Goal: Task Accomplishment & Management: Use online tool/utility

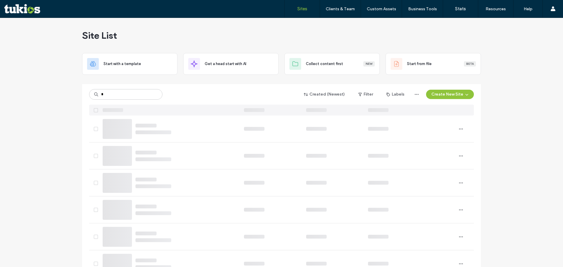
type input "*"
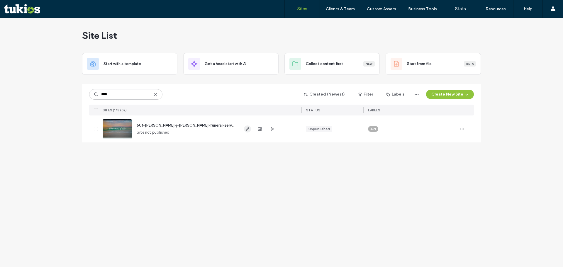
type input "****"
click at [245, 130] on span "button" at bounding box center [247, 129] width 7 height 7
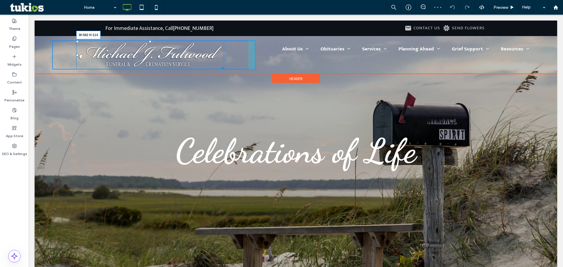
drag, startPoint x: 221, startPoint y: 67, endPoint x: 233, endPoint y: 65, distance: 11.8
click at [224, 65] on div "W:582 H:114" at bounding box center [150, 54] width 148 height 29
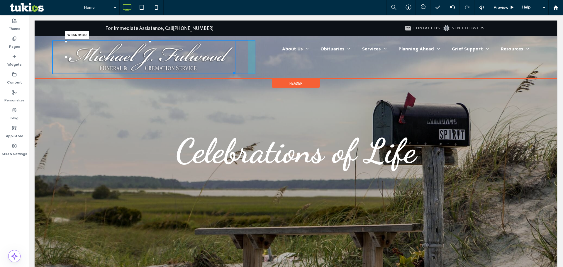
drag, startPoint x: 232, startPoint y: 72, endPoint x: 228, endPoint y: 68, distance: 5.4
click at [231, 70] on div at bounding box center [233, 72] width 4 height 4
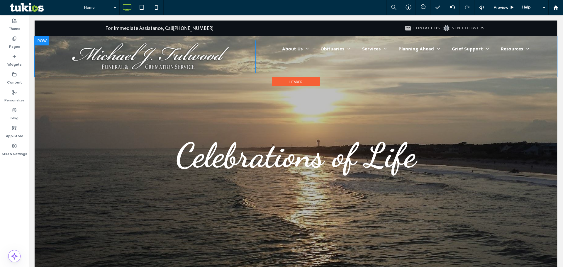
click at [43, 39] on div at bounding box center [42, 40] width 15 height 9
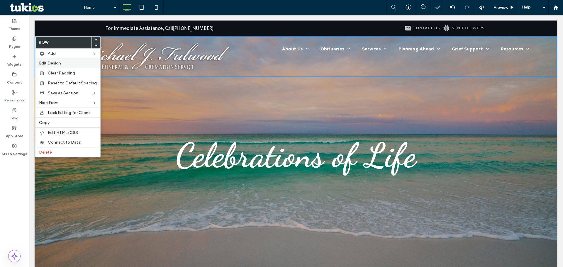
click at [69, 61] on label "Edit Design" at bounding box center [68, 63] width 58 height 5
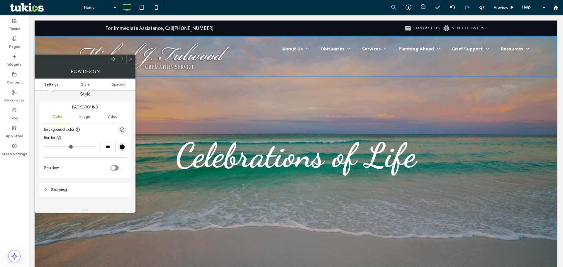
scroll to position [59, 0]
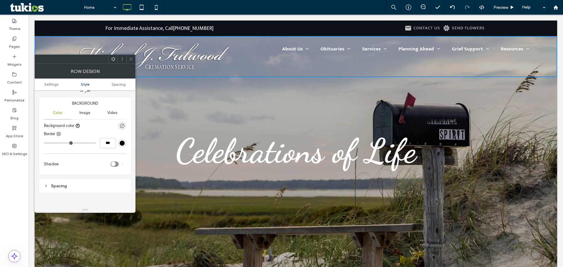
click at [131, 57] on icon at bounding box center [131, 59] width 4 height 4
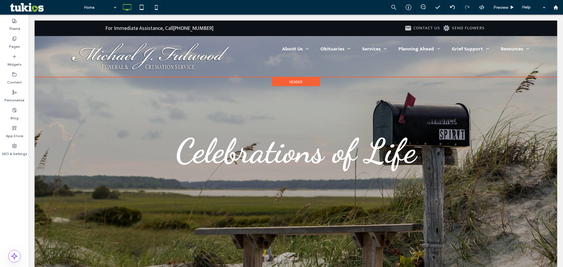
click at [282, 80] on div "Header" at bounding box center [296, 81] width 48 height 9
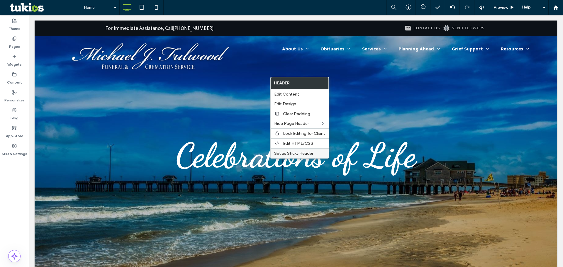
click at [294, 154] on span "Set as Sticky Header" at bounding box center [293, 153] width 39 height 5
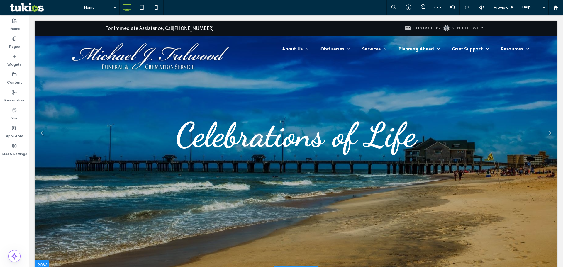
scroll to position [29, 0]
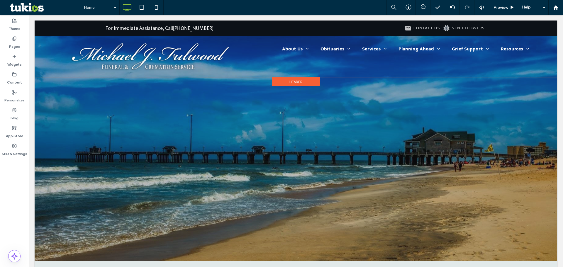
click at [289, 82] on span "Header" at bounding box center [295, 81] width 13 height 5
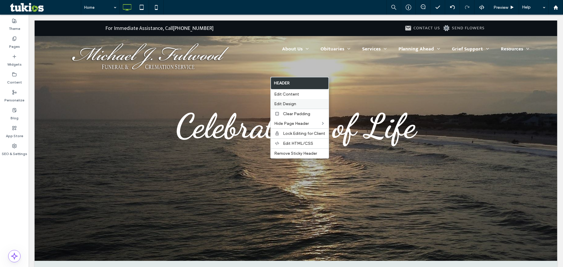
click at [291, 103] on span "Edit Design" at bounding box center [285, 103] width 22 height 5
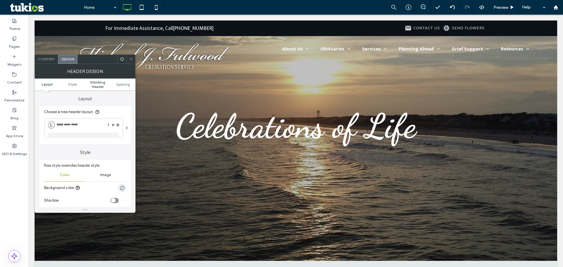
click at [97, 80] on span "Shrinking Header" at bounding box center [97, 84] width 25 height 9
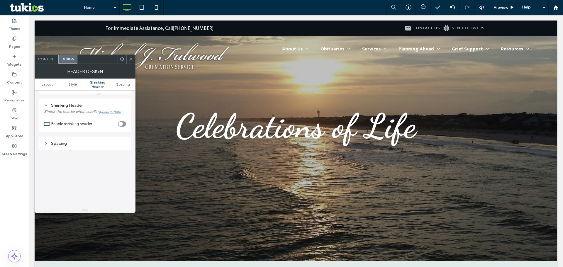
scroll to position [188, 0]
drag, startPoint x: 121, startPoint y: 120, endPoint x: 109, endPoint y: 100, distance: 22.3
click at [121, 120] on icon "toggle" at bounding box center [120, 121] width 2 height 2
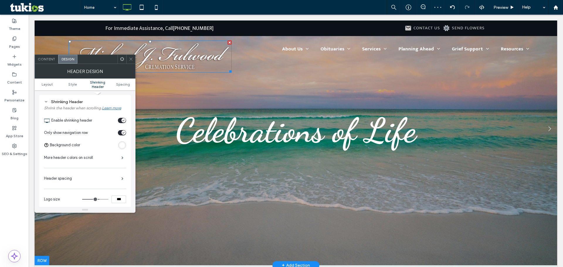
scroll to position [0, 0]
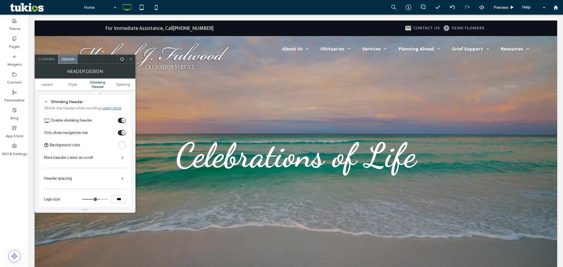
click at [122, 146] on div "rgb(255, 255, 255)" at bounding box center [122, 145] width 5 height 5
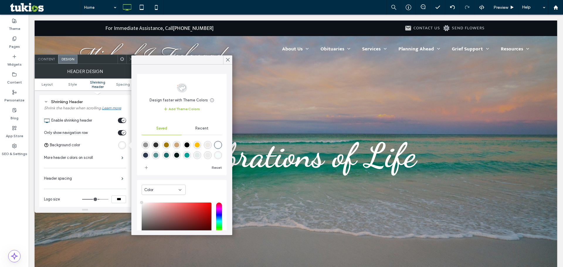
click at [189, 155] on div "rgba(0,160,151,1)" at bounding box center [186, 155] width 5 height 5
type input "*******"
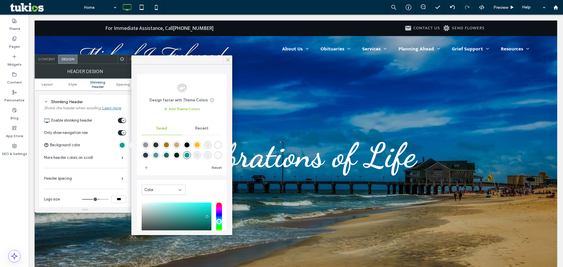
click at [228, 59] on icon at bounding box center [227, 59] width 5 height 5
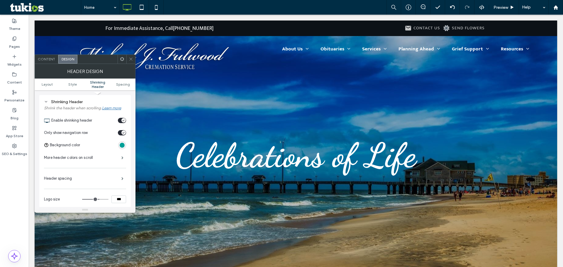
click at [130, 60] on icon at bounding box center [131, 59] width 4 height 4
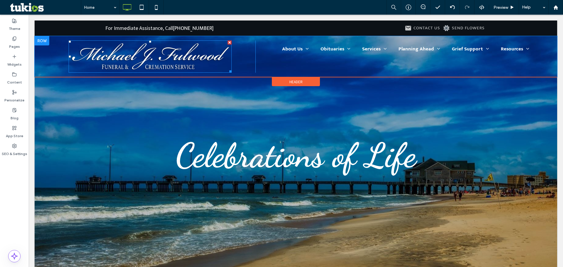
click at [83, 50] on img at bounding box center [150, 56] width 163 height 32
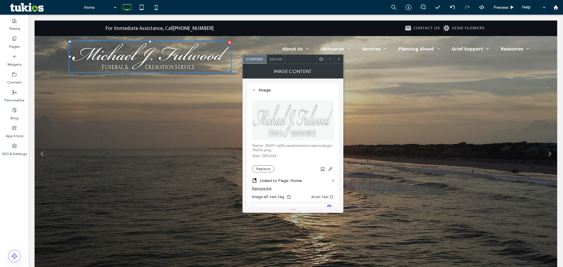
click at [219, 99] on li "Celebrations of Life Write your caption here Button" at bounding box center [296, 156] width 523 height 270
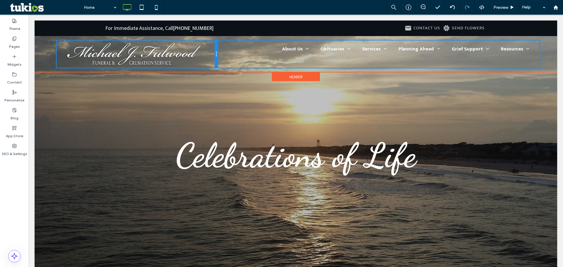
drag, startPoint x: 252, startPoint y: 57, endPoint x: 224, endPoint y: 57, distance: 27.9
click at [224, 57] on div "Click To Paste About Us About Us Our Staff Our Location Testimonials Why Choose…" at bounding box center [295, 53] width 487 height 27
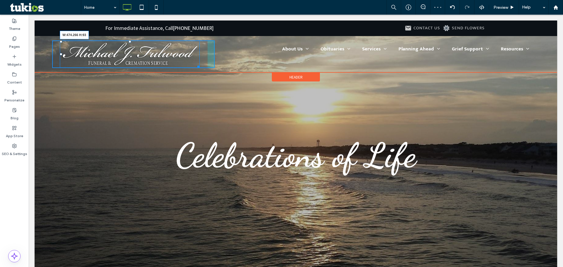
drag, startPoint x: 196, startPoint y: 66, endPoint x: 233, endPoint y: 81, distance: 40.0
click at [204, 66] on div "W:474.266 H:93 Click To Paste" at bounding box center [133, 54] width 162 height 28
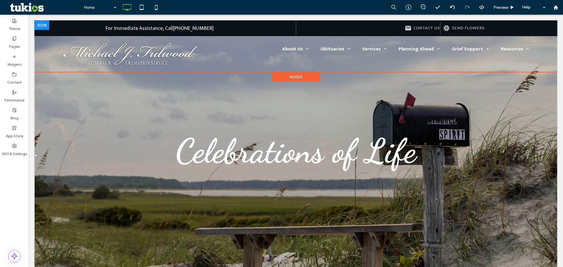
click at [42, 24] on div at bounding box center [42, 25] width 15 height 9
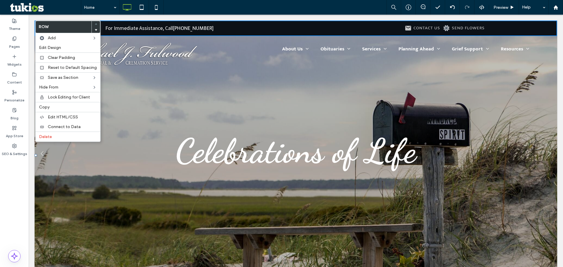
click at [183, 74] on li "Celebrations of Life Button" at bounding box center [296, 156] width 523 height 270
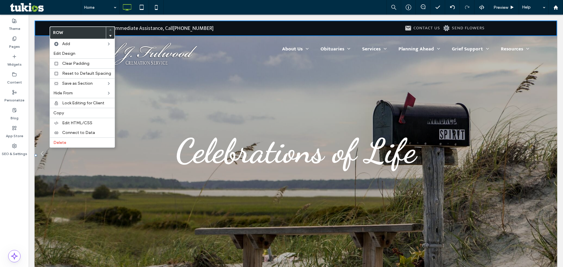
click at [164, 87] on li "Celebrations of Life Button" at bounding box center [296, 156] width 523 height 270
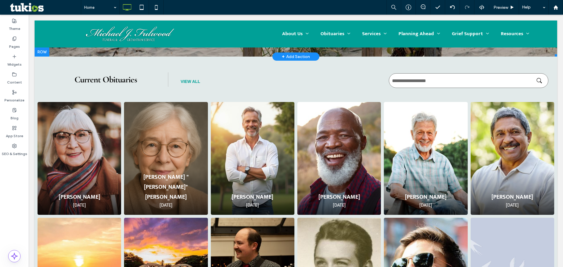
scroll to position [235, 0]
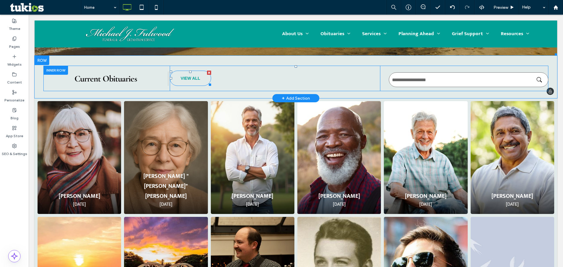
click at [195, 79] on span "VIEW ALL" at bounding box center [190, 78] width 19 height 11
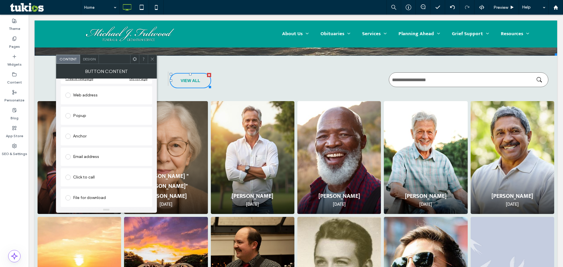
scroll to position [0, 0]
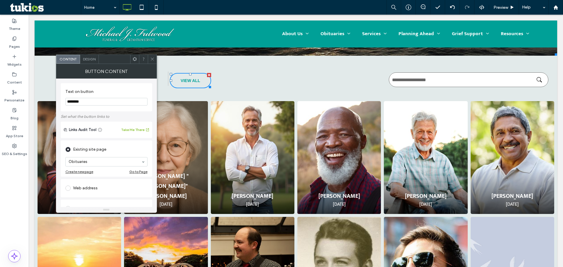
click at [92, 59] on span "Design" at bounding box center [89, 59] width 13 height 4
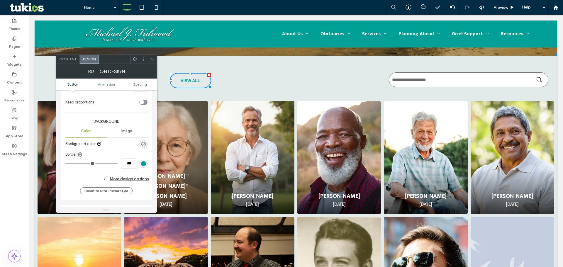
scroll to position [147, 0]
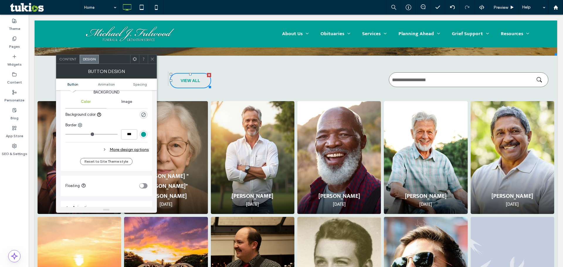
type input "*"
type input "***"
click at [69, 134] on input "range" at bounding box center [91, 134] width 52 height 1
type input "*"
type input "***"
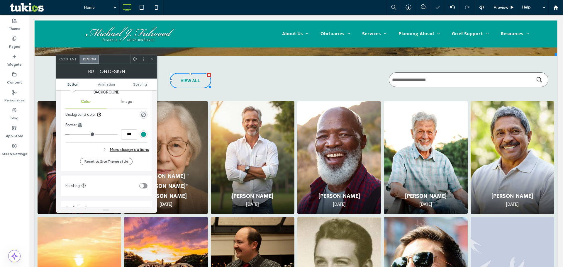
type input "*"
click at [71, 134] on input "range" at bounding box center [91, 134] width 52 height 1
click at [153, 58] on icon at bounding box center [152, 59] width 4 height 4
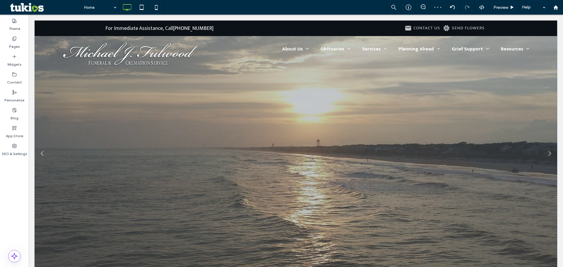
scroll to position [0, 0]
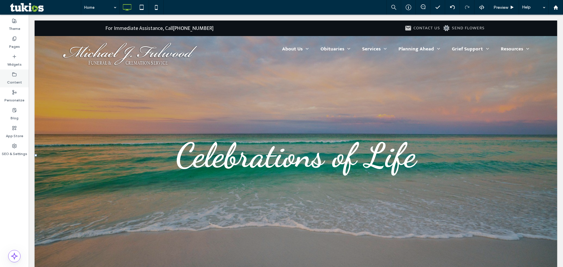
click at [14, 75] on icon at bounding box center [14, 74] width 5 height 5
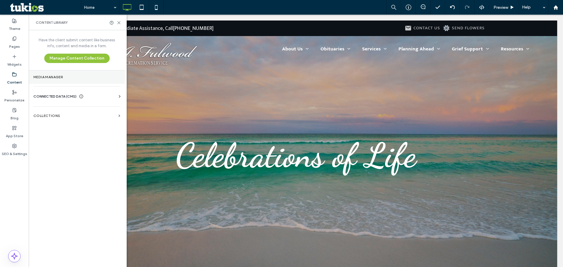
click at [56, 79] on section "Media Manager" at bounding box center [77, 76] width 96 height 13
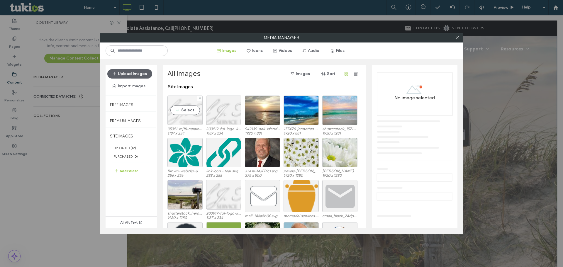
click at [191, 109] on div "Select" at bounding box center [184, 111] width 35 height 30
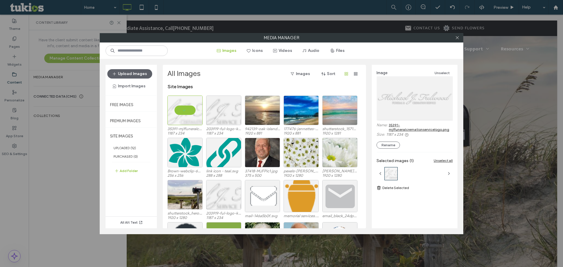
click at [416, 100] on div at bounding box center [415, 98] width 76 height 43
click at [425, 128] on link "35391-mjffuneralcremationservicelogo.png" at bounding box center [421, 127] width 64 height 9
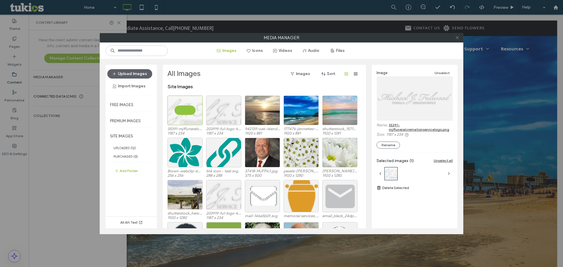
click at [459, 39] on icon at bounding box center [457, 37] width 4 height 4
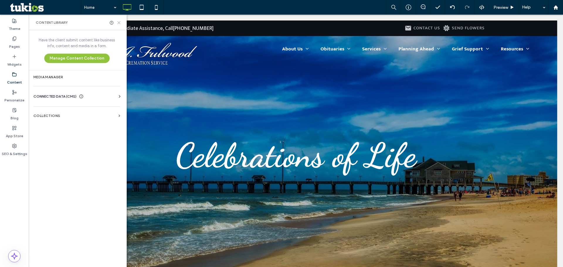
click at [117, 21] on icon at bounding box center [119, 23] width 4 height 4
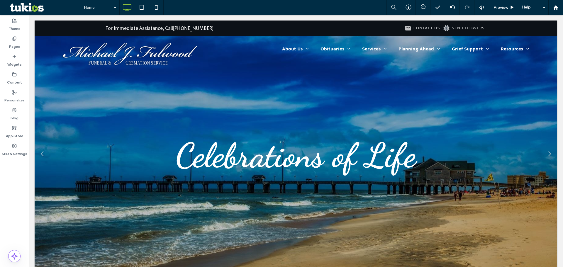
click at [200, 148] on ul "Celebrations of Life Write your caption here Button Celebrations of Life Button…" at bounding box center [296, 156] width 523 height 270
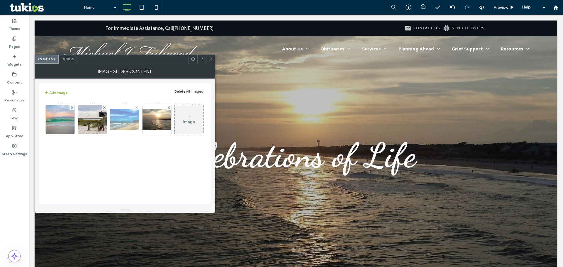
click at [126, 116] on img at bounding box center [124, 119] width 47 height 21
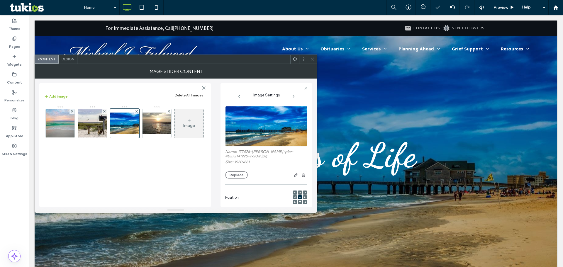
click at [74, 58] on span "Design" at bounding box center [68, 59] width 13 height 4
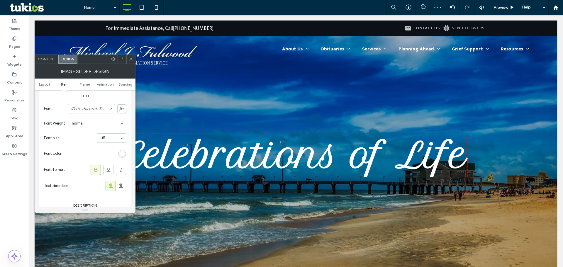
scroll to position [176, 0]
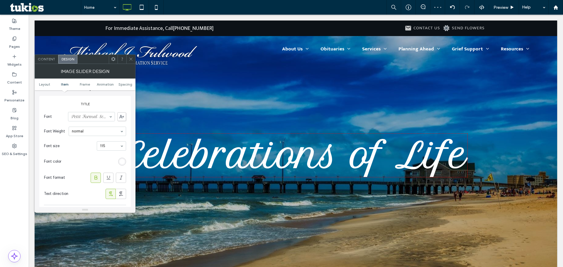
click at [89, 116] on input at bounding box center [90, 117] width 38 height 4
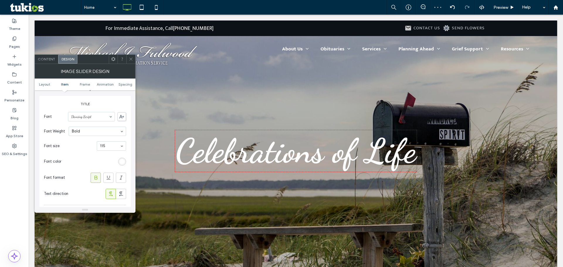
scroll to position [147, 0]
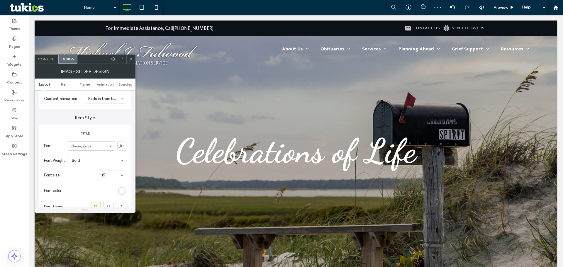
click at [84, 151] on section "Font Dancing Script" at bounding box center [85, 145] width 82 height 15
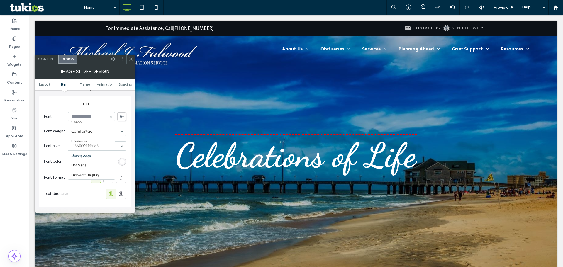
scroll to position [117, 0]
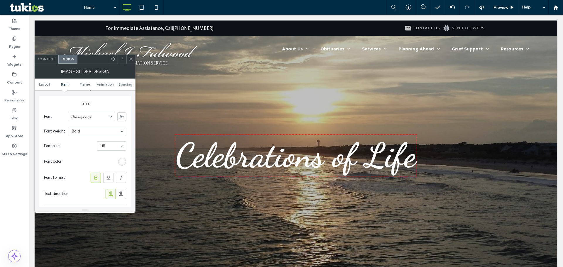
click at [77, 194] on div "Text direction" at bounding box center [85, 194] width 82 height 16
click at [99, 180] on div at bounding box center [96, 178] width 10 height 10
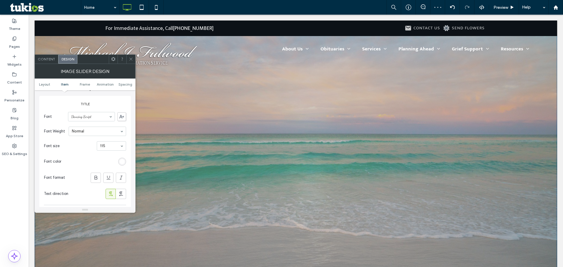
click at [132, 60] on icon at bounding box center [131, 59] width 4 height 4
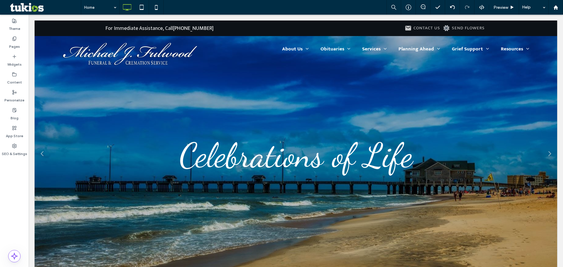
click at [329, 157] on div "Celebrations of Life Write your caption here Button" at bounding box center [295, 155] width 233 height 40
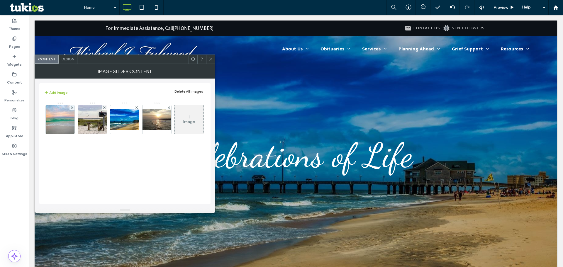
click at [63, 57] on span "Design" at bounding box center [68, 59] width 13 height 4
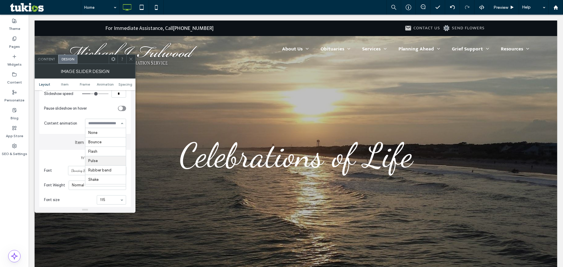
scroll to position [88, 0]
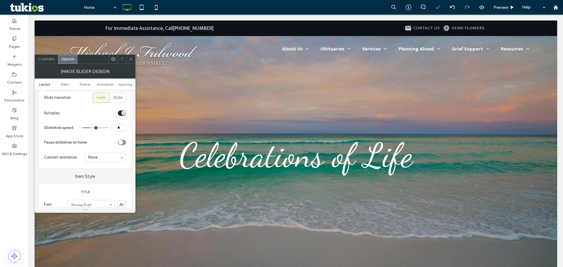
click at [131, 57] on span at bounding box center [131, 59] width 4 height 9
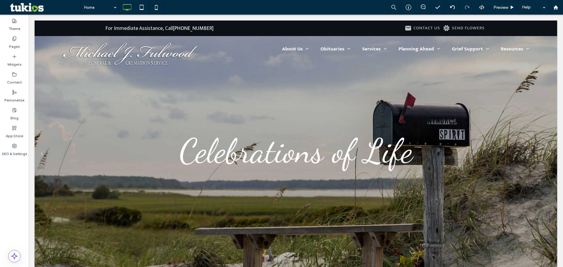
click at [251, 153] on div "Celebrations of Life Button" at bounding box center [295, 156] width 233 height 50
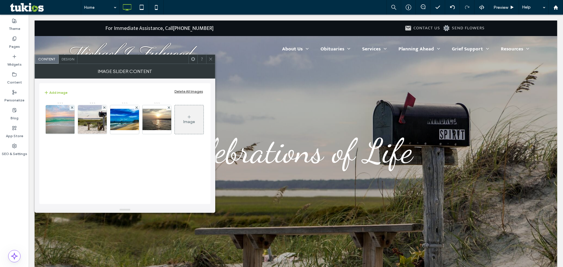
click at [68, 60] on span "Design" at bounding box center [68, 59] width 13 height 4
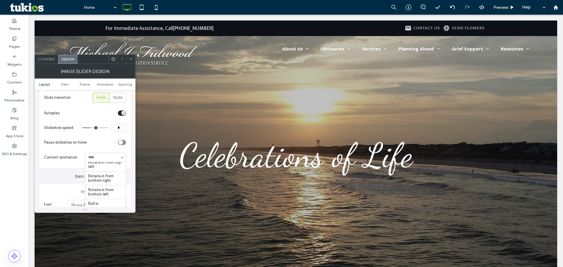
scroll to position [235, 0]
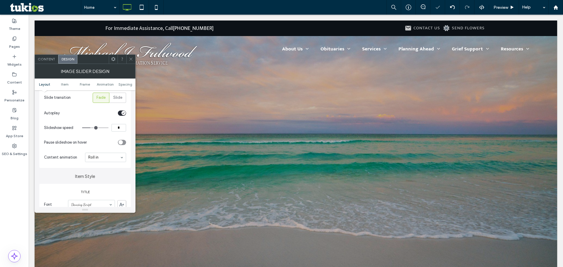
click at [95, 160] on div at bounding box center [105, 157] width 40 height 9
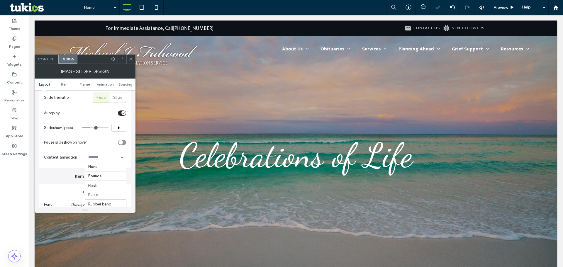
scroll to position [247, 0]
click at [99, 157] on input at bounding box center [104, 157] width 32 height 4
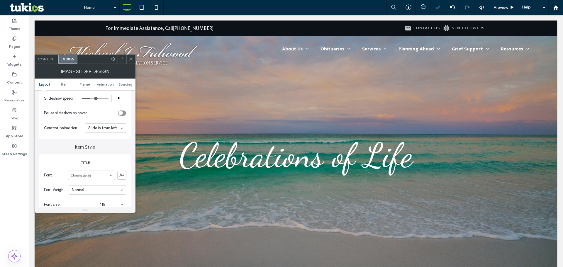
click at [106, 132] on div at bounding box center [105, 128] width 40 height 9
click at [106, 129] on input at bounding box center [104, 128] width 32 height 4
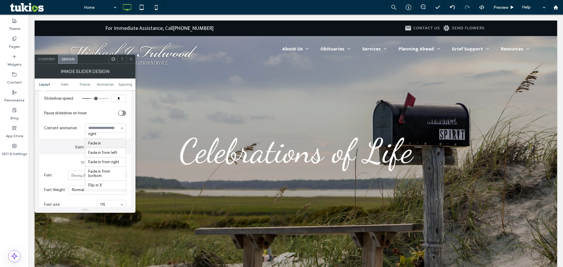
scroll to position [102, 0]
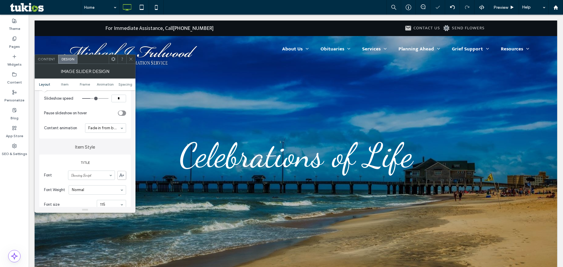
click at [131, 59] on icon at bounding box center [131, 59] width 4 height 4
